Goal: Information Seeking & Learning: Check status

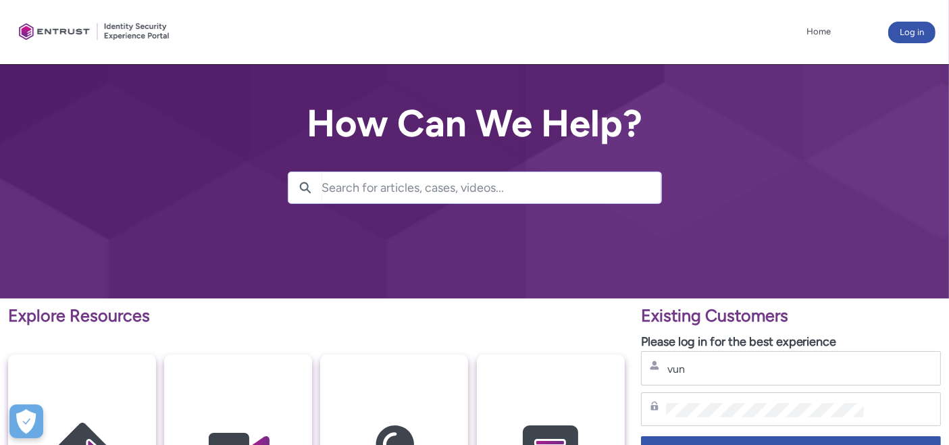
type input "[EMAIL_ADDRESS][DOMAIN_NAME]"
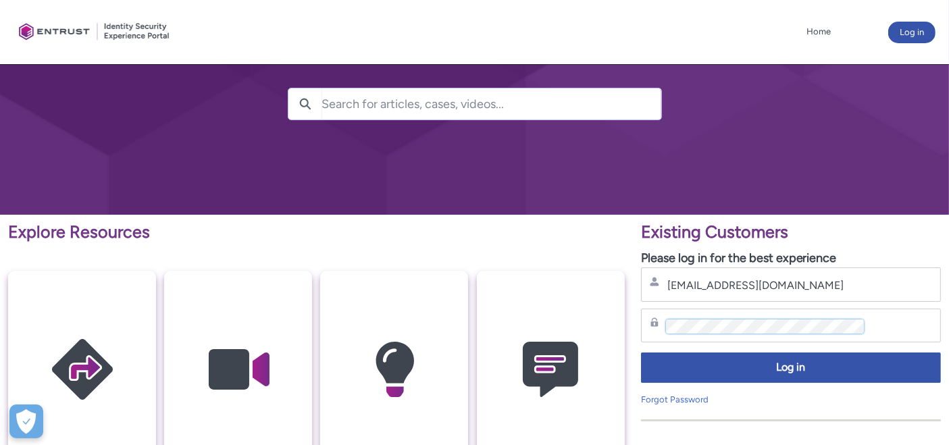
scroll to position [150, 0]
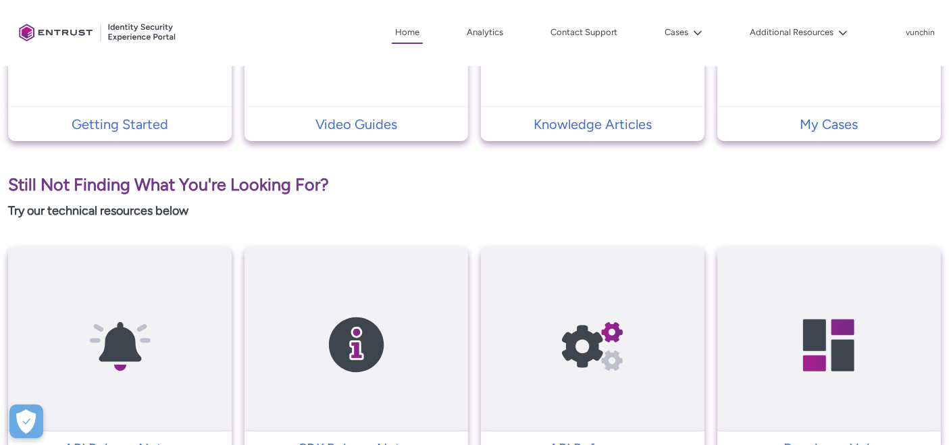
scroll to position [300, 0]
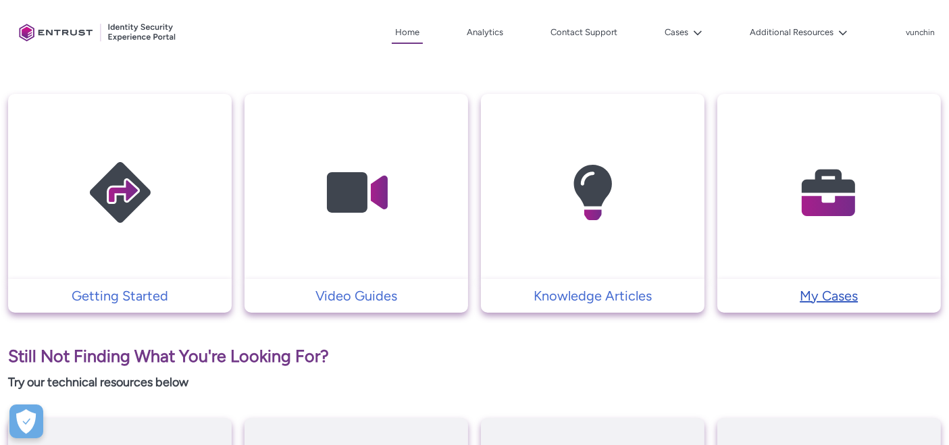
drag, startPoint x: 837, startPoint y: 295, endPoint x: 950, endPoint y: 283, distance: 113.4
click at [837, 295] on p "My Cases" at bounding box center [829, 296] width 210 height 20
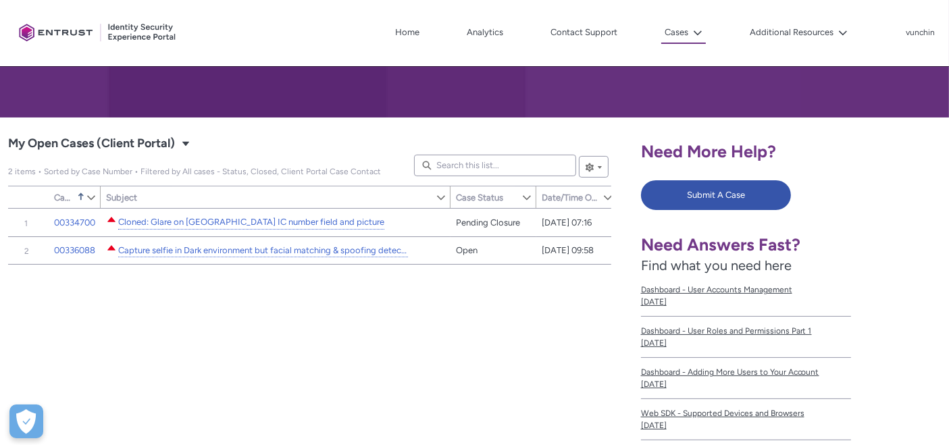
scroll to position [150, 0]
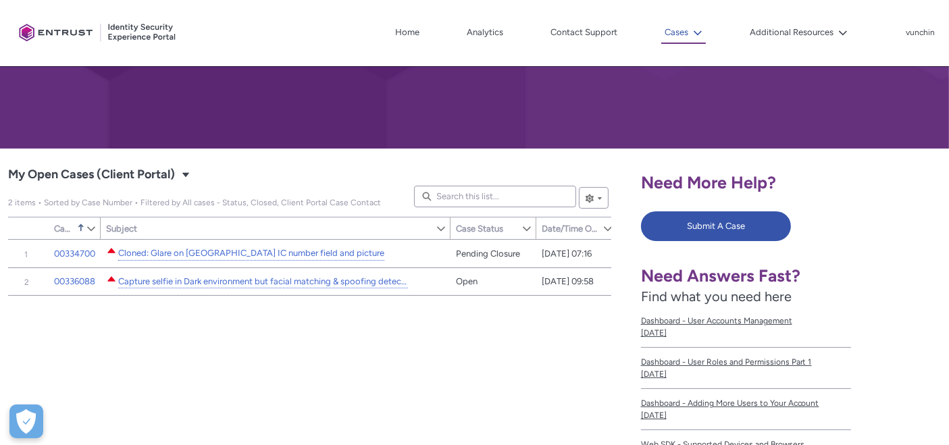
click at [688, 34] on button "Cases" at bounding box center [683, 33] width 45 height 22
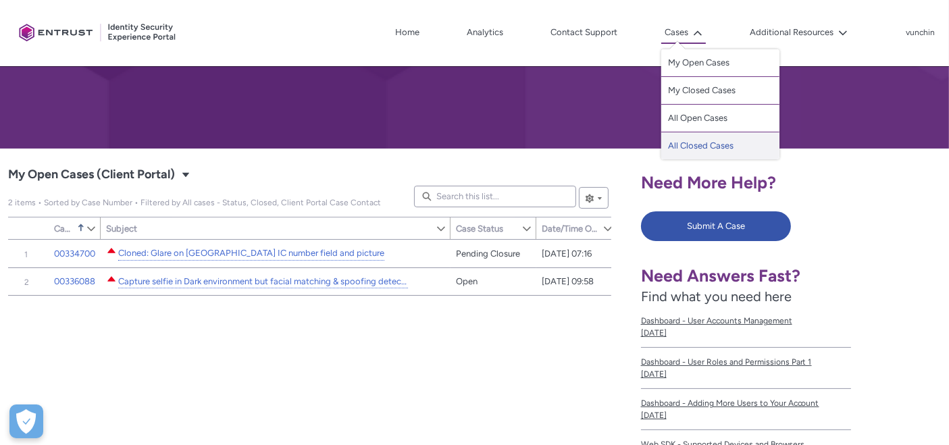
click at [683, 149] on link "All Closed Cases" at bounding box center [720, 145] width 118 height 27
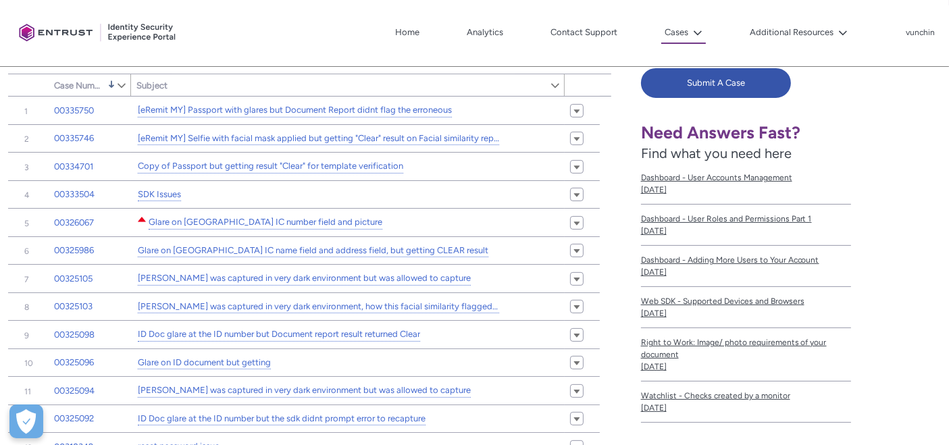
scroll to position [300, 0]
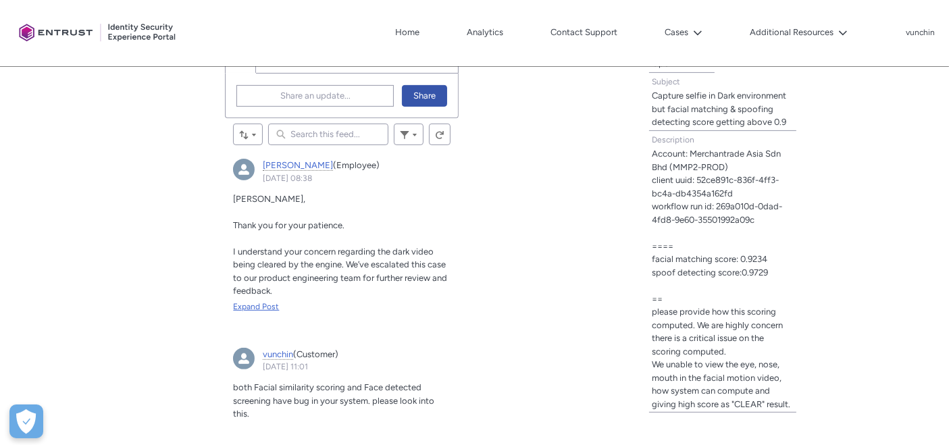
click at [254, 302] on div "Expand Post" at bounding box center [341, 307] width 217 height 12
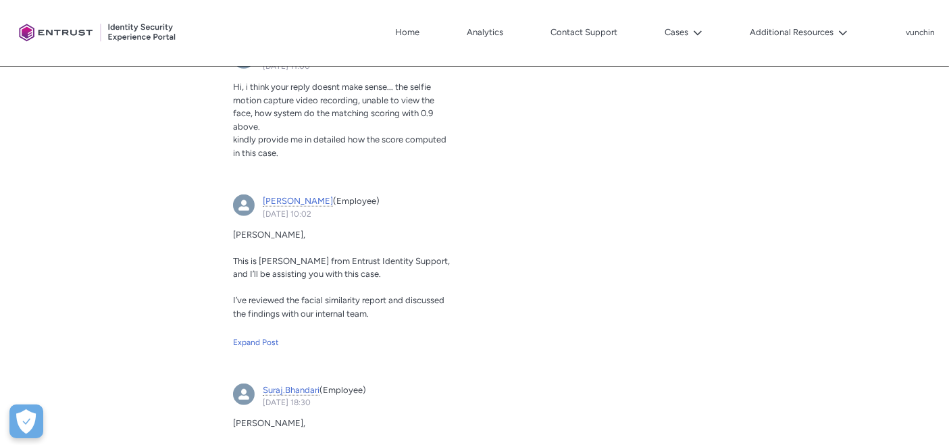
scroll to position [1200, 0]
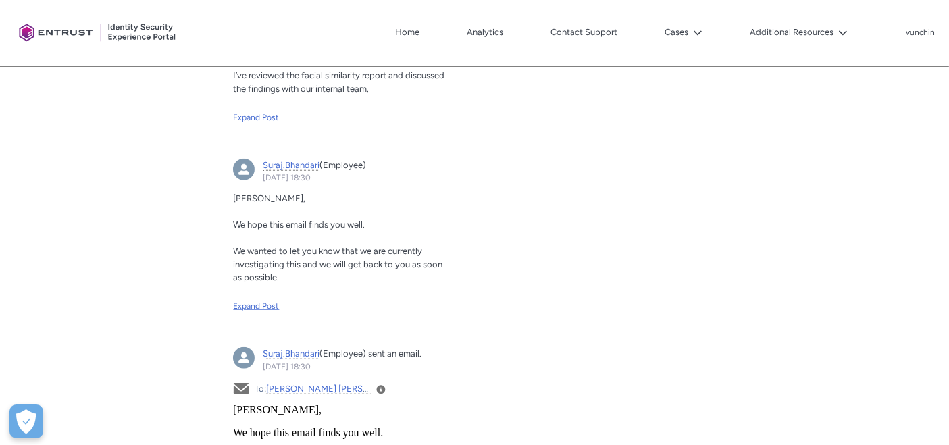
click at [264, 304] on div "Expand Post" at bounding box center [341, 306] width 217 height 12
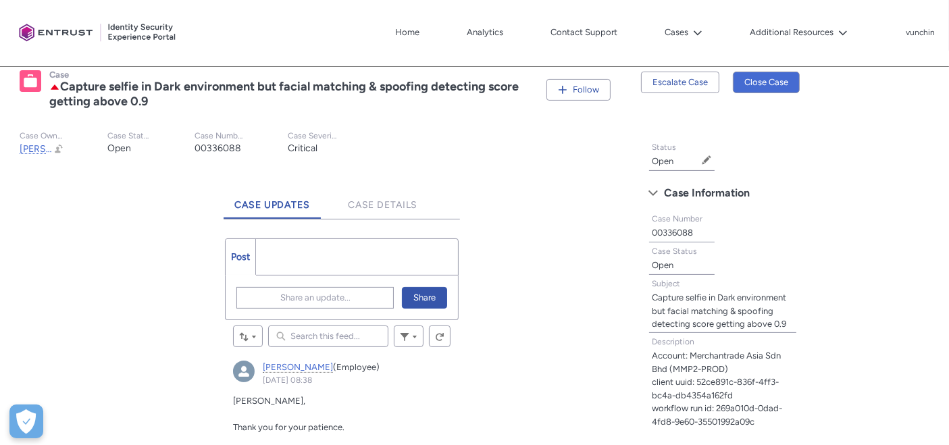
scroll to position [245, 0]
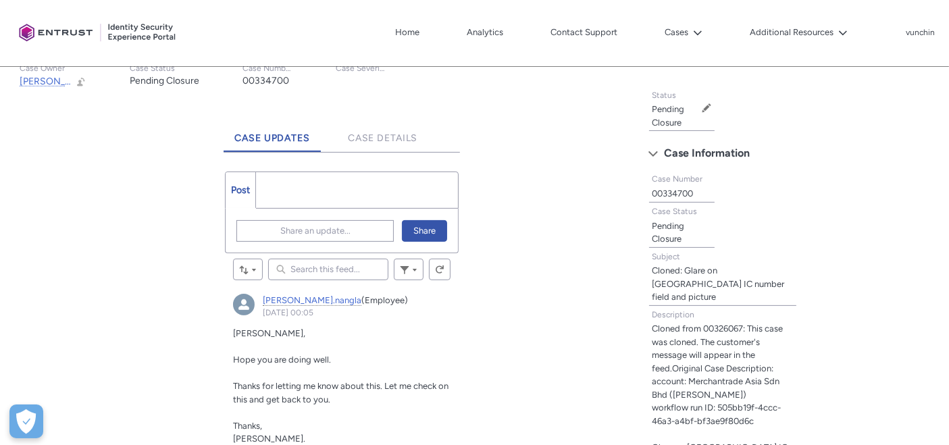
scroll to position [150, 0]
